Goal: Contribute content

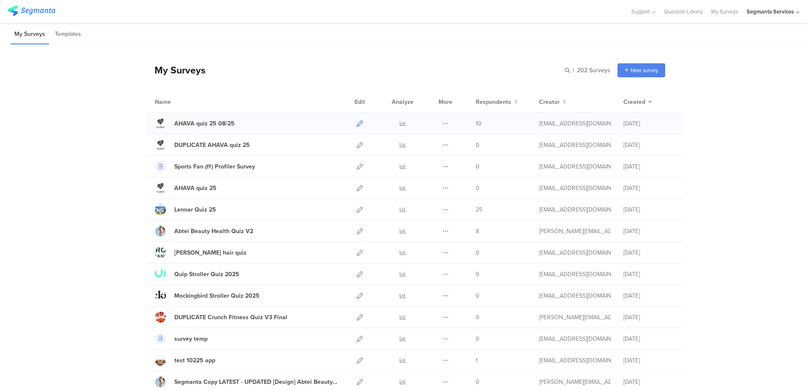
click at [359, 123] on icon at bounding box center [360, 123] width 6 height 6
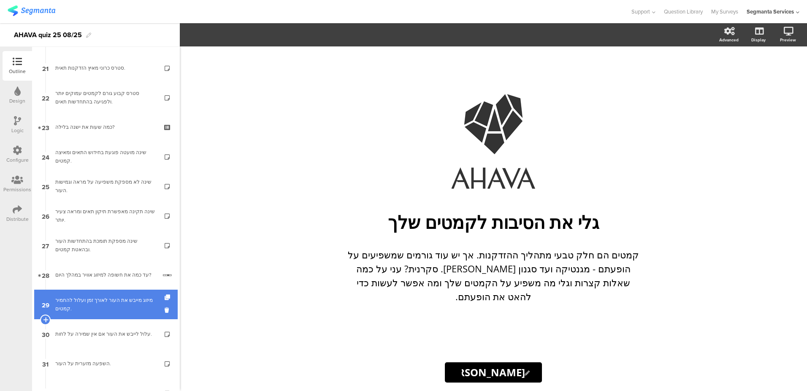
scroll to position [714, 0]
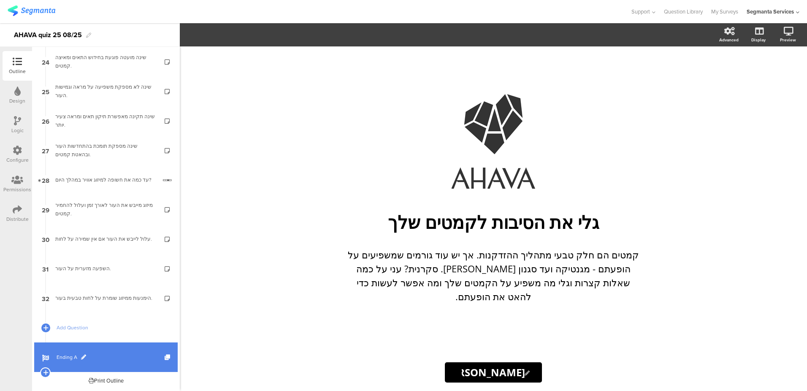
click at [70, 352] on link "Ending A" at bounding box center [106, 357] width 144 height 30
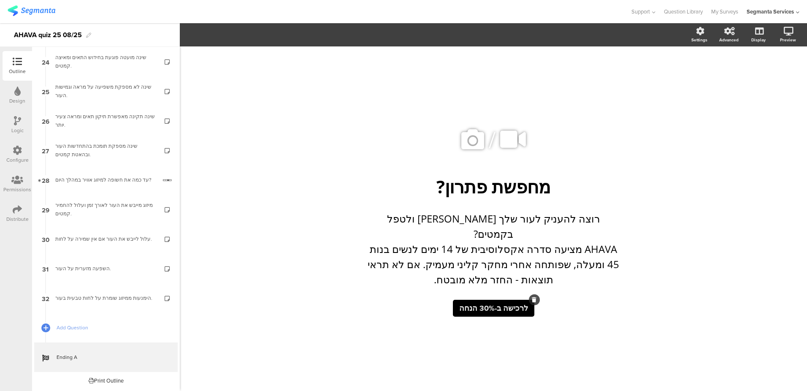
click at [483, 303] on span "לרכישה ב-30% הנחה" at bounding box center [493, 308] width 69 height 11
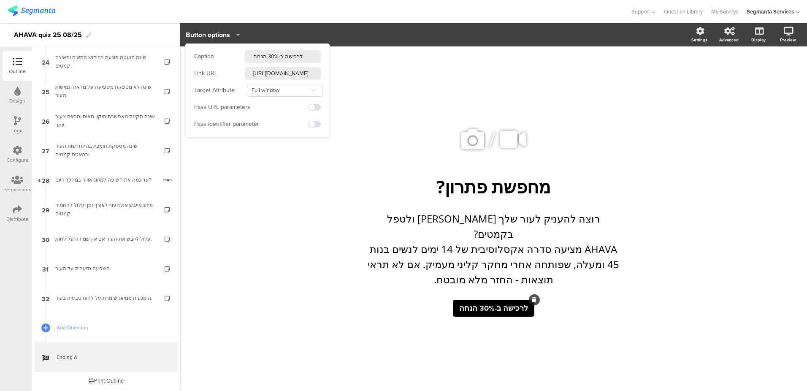
click at [281, 78] on input "https://wam8a792mdk10vr5-56123785385.shopifypreview.com/products_preview?previe…" at bounding box center [283, 73] width 76 height 13
